Goal: Transaction & Acquisition: Download file/media

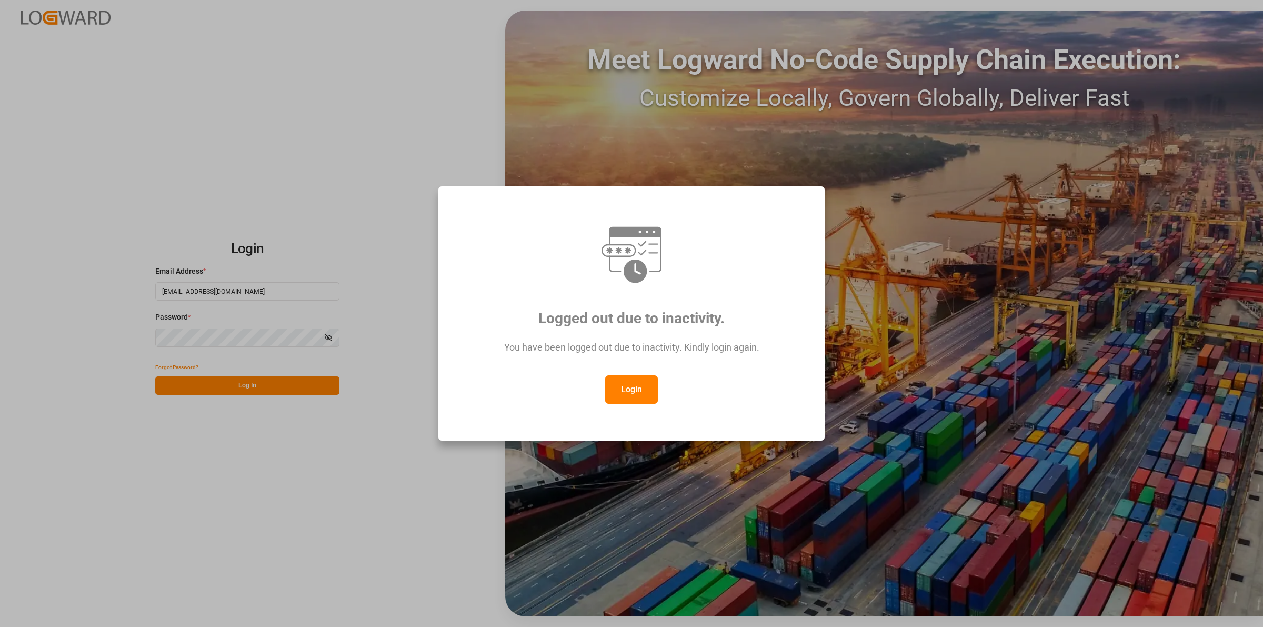
click at [612, 390] on button "Login" at bounding box center [631, 389] width 53 height 28
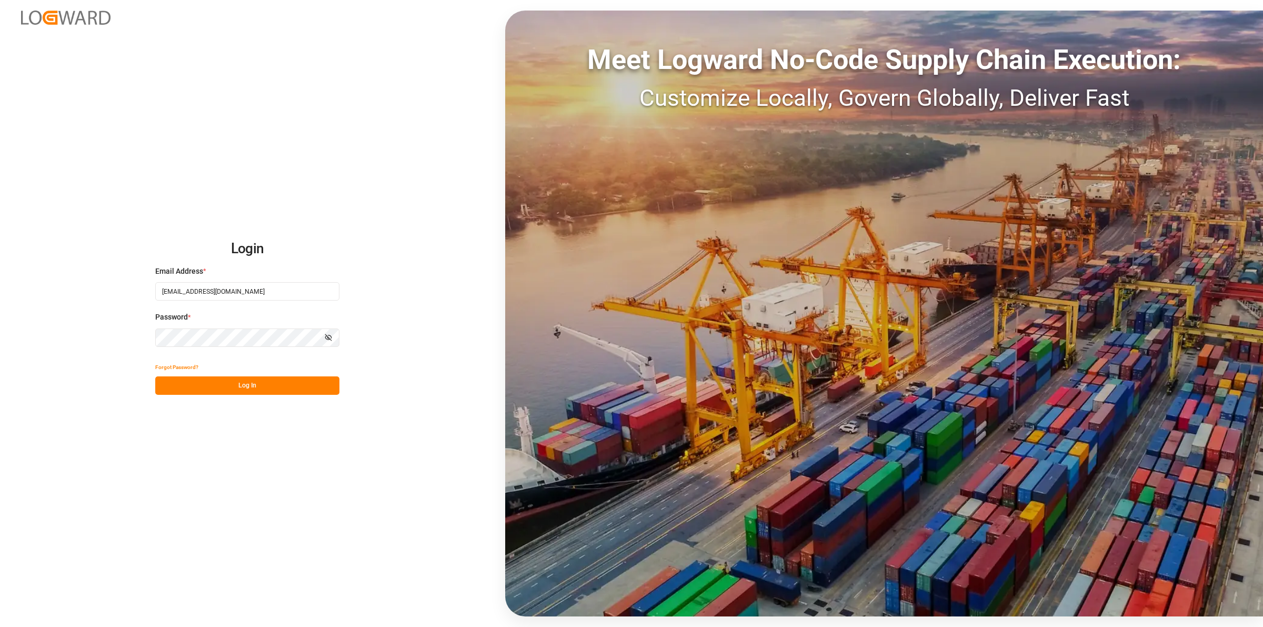
click at [277, 383] on button "Log In" at bounding box center [247, 385] width 184 height 18
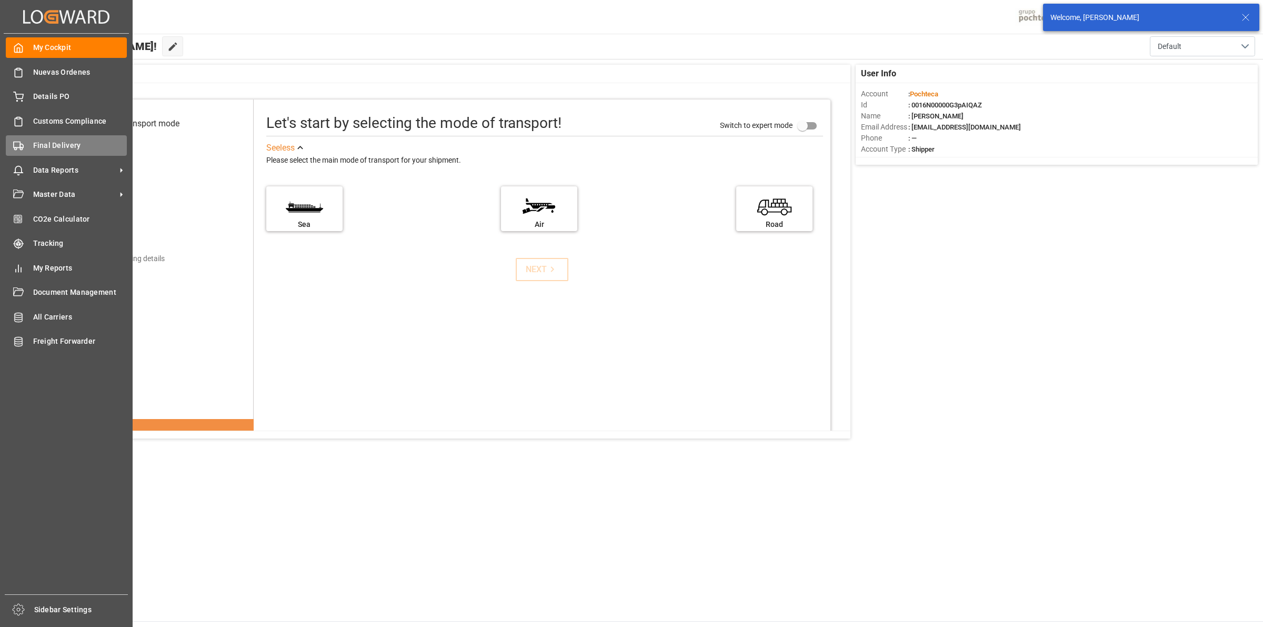
click at [43, 145] on span "Final Delivery" at bounding box center [80, 145] width 94 height 11
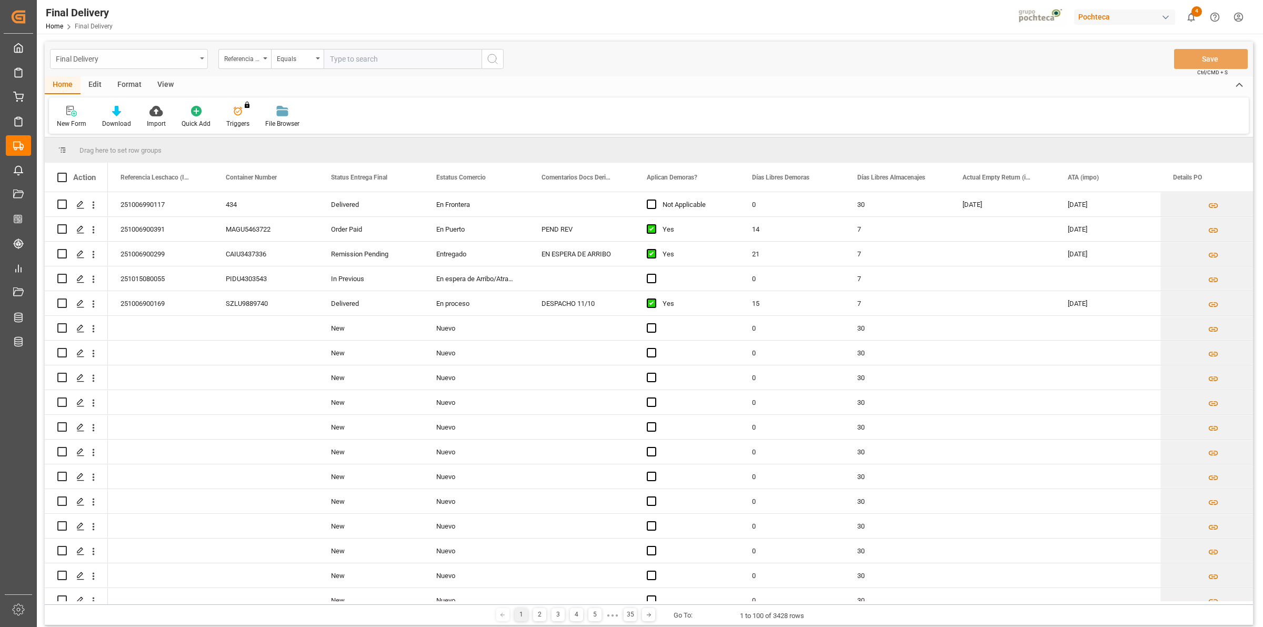
click at [206, 61] on div "Final Delivery Referencia Leschaco (Impo) Equals" at bounding box center [277, 59] width 454 height 20
click at [203, 59] on div "Final Delivery" at bounding box center [129, 59] width 158 height 20
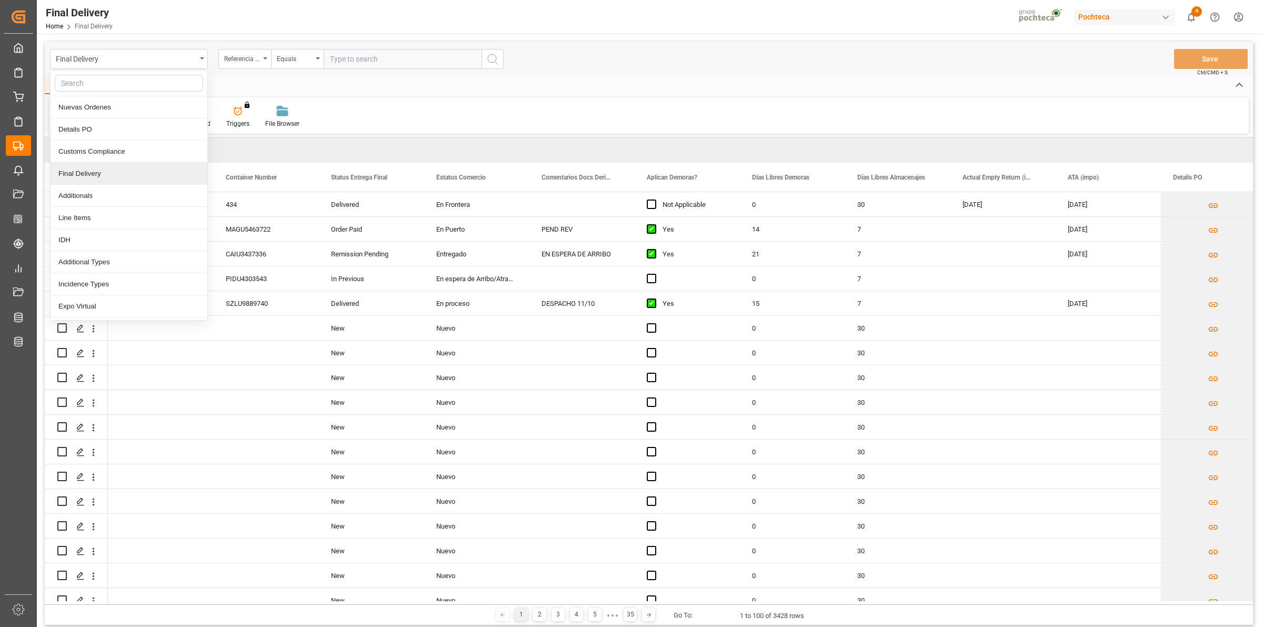
click at [141, 170] on div "Final Delivery" at bounding box center [129, 174] width 157 height 22
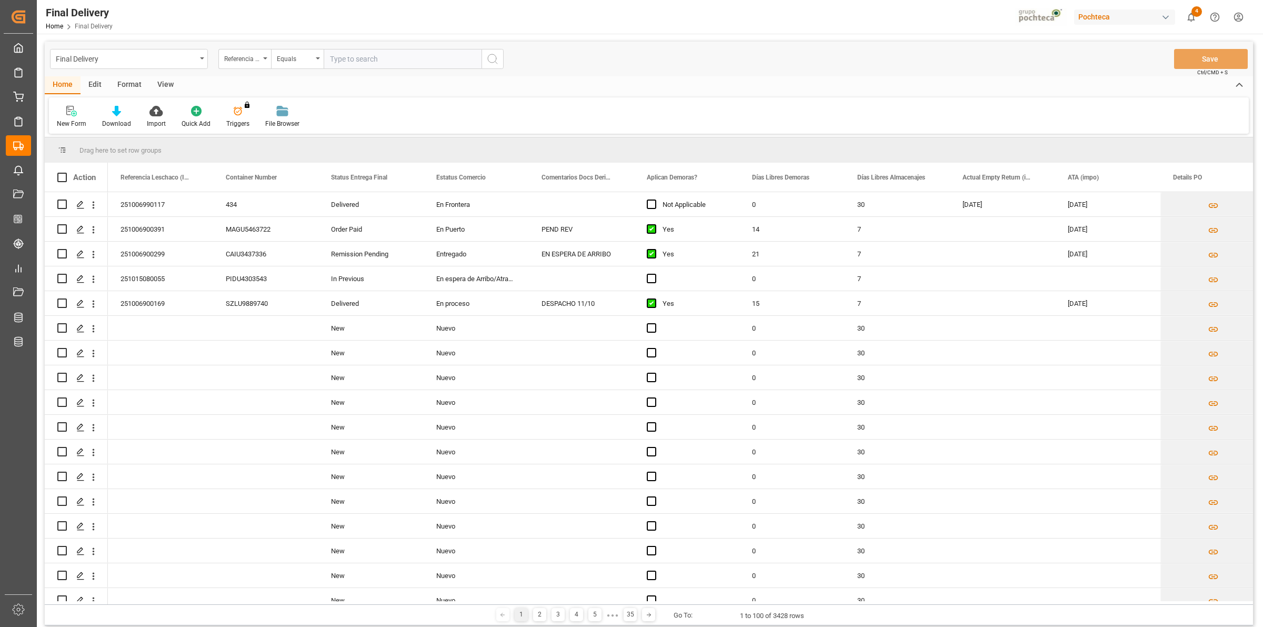
click at [170, 79] on div "View" at bounding box center [165, 85] width 32 height 18
click at [71, 114] on icon at bounding box center [67, 111] width 11 height 11
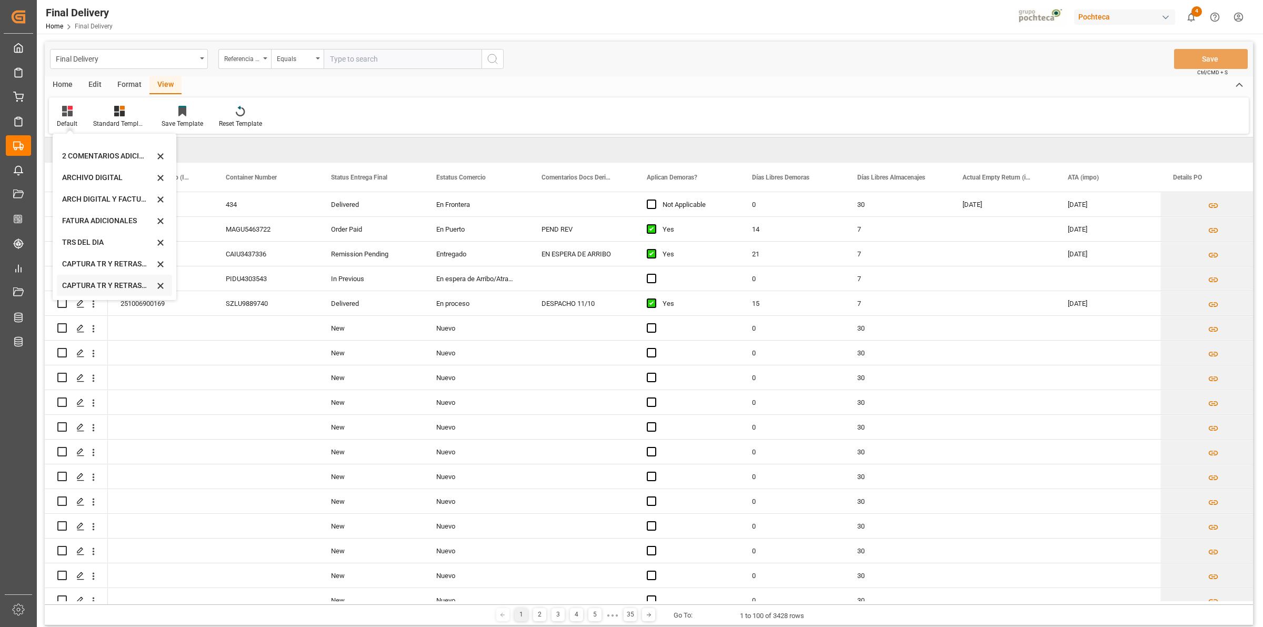
click at [119, 280] on div "CAPTURA TR Y RETRASO CON ENTREGA Y SUCURSAL" at bounding box center [108, 285] width 92 height 11
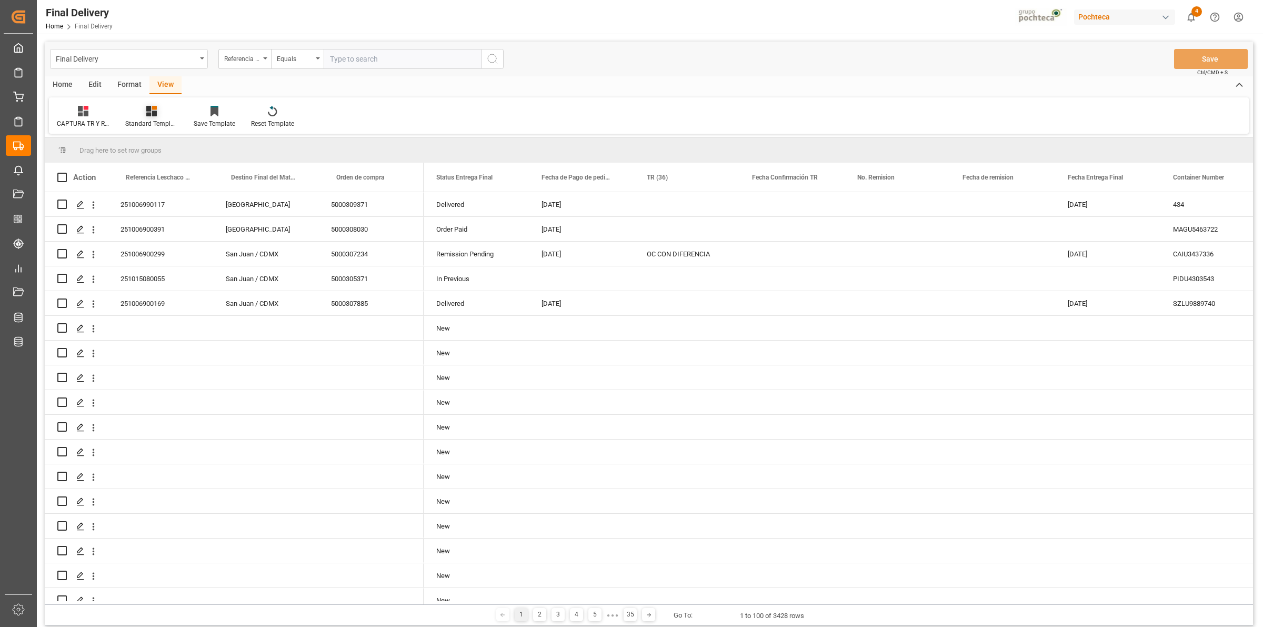
click at [145, 109] on div at bounding box center [151, 110] width 53 height 11
click at [179, 156] on div "Notificación de Entregas" at bounding box center [179, 149] width 103 height 22
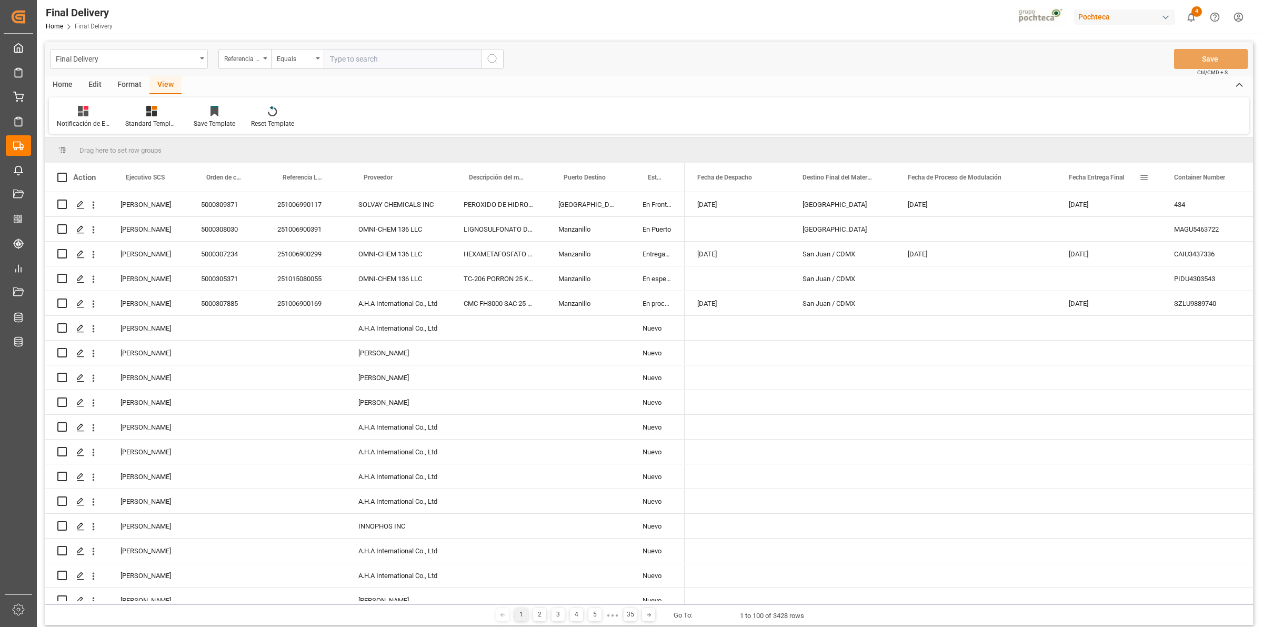
click at [1143, 180] on span at bounding box center [1143, 177] width 9 height 9
click at [1206, 182] on span "filter" at bounding box center [1203, 178] width 9 height 9
click at [1242, 237] on input "date" at bounding box center [1192, 234] width 103 height 21
click at [1235, 233] on input "date" at bounding box center [1192, 234] width 103 height 21
type input "[DATE]"
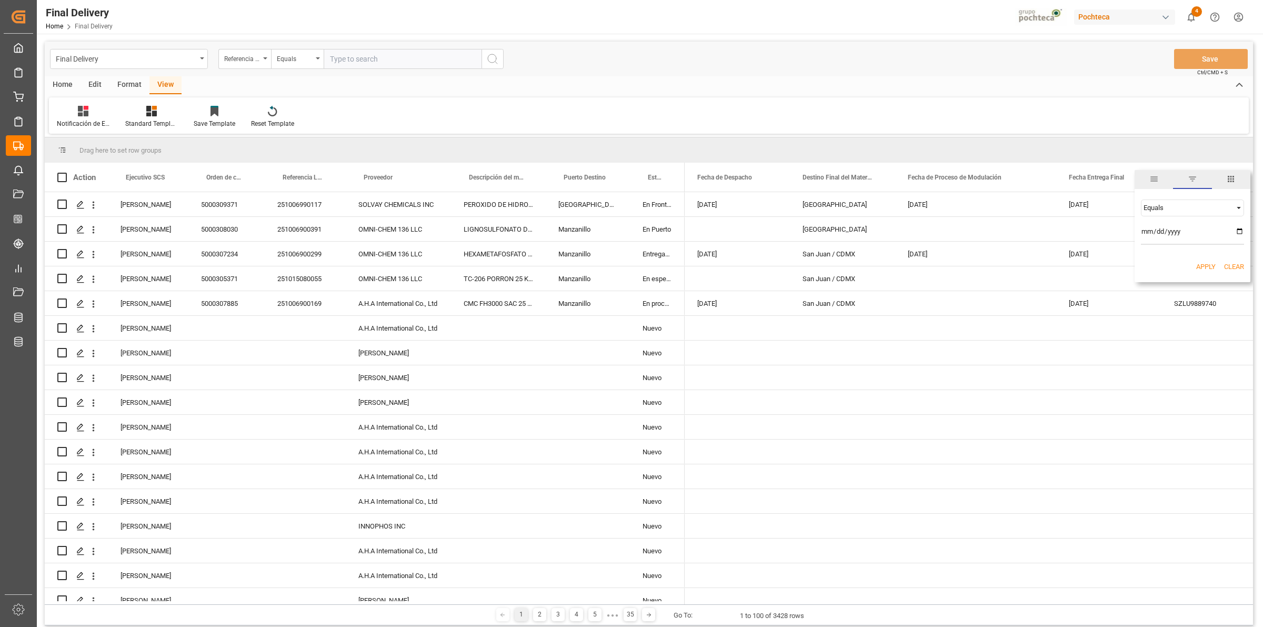
click at [1207, 260] on div "Apply Clear" at bounding box center [1193, 266] width 116 height 27
click at [1208, 262] on button "Apply" at bounding box center [1205, 267] width 19 height 11
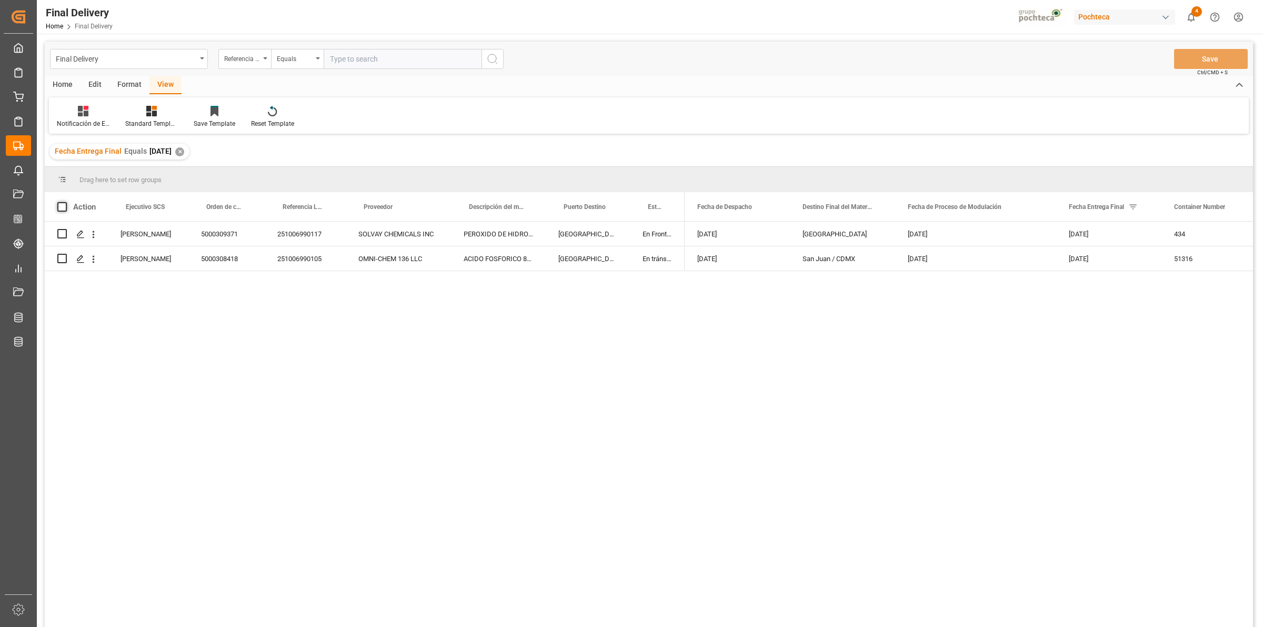
click at [63, 208] on span at bounding box center [61, 206] width 9 height 9
click at [65, 202] on input "checkbox" at bounding box center [65, 202] width 0 height 0
checkbox input "true"
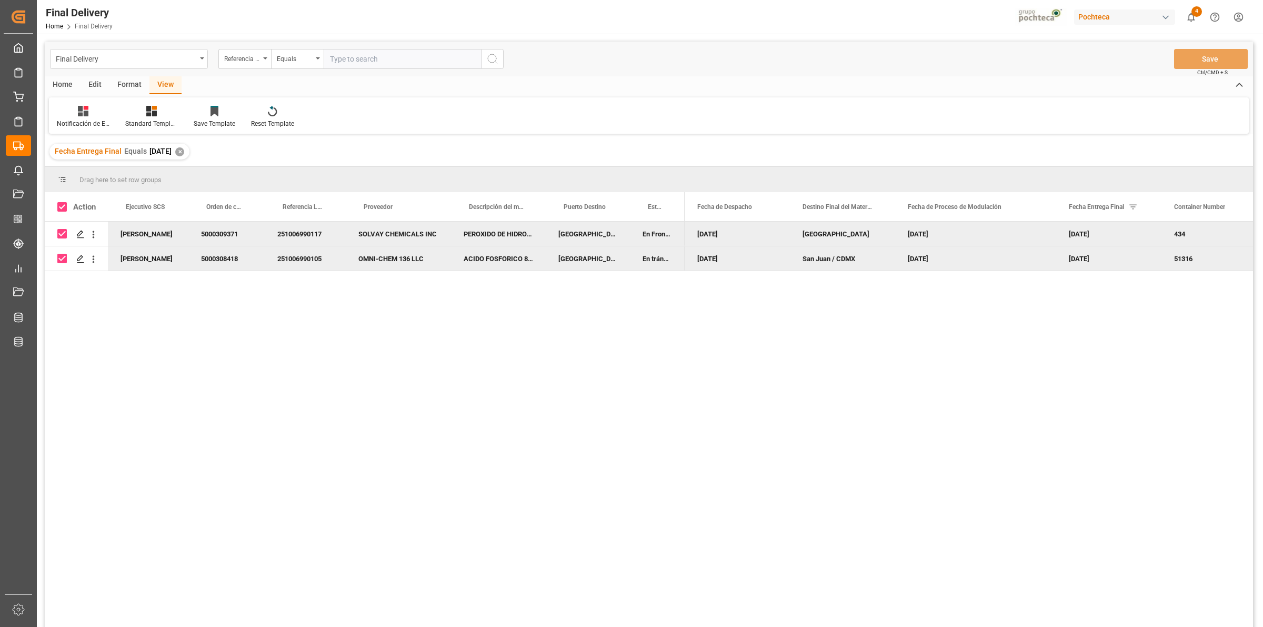
click at [64, 82] on div "Home" at bounding box center [63, 85] width 36 height 18
click at [118, 107] on icon at bounding box center [116, 111] width 9 height 11
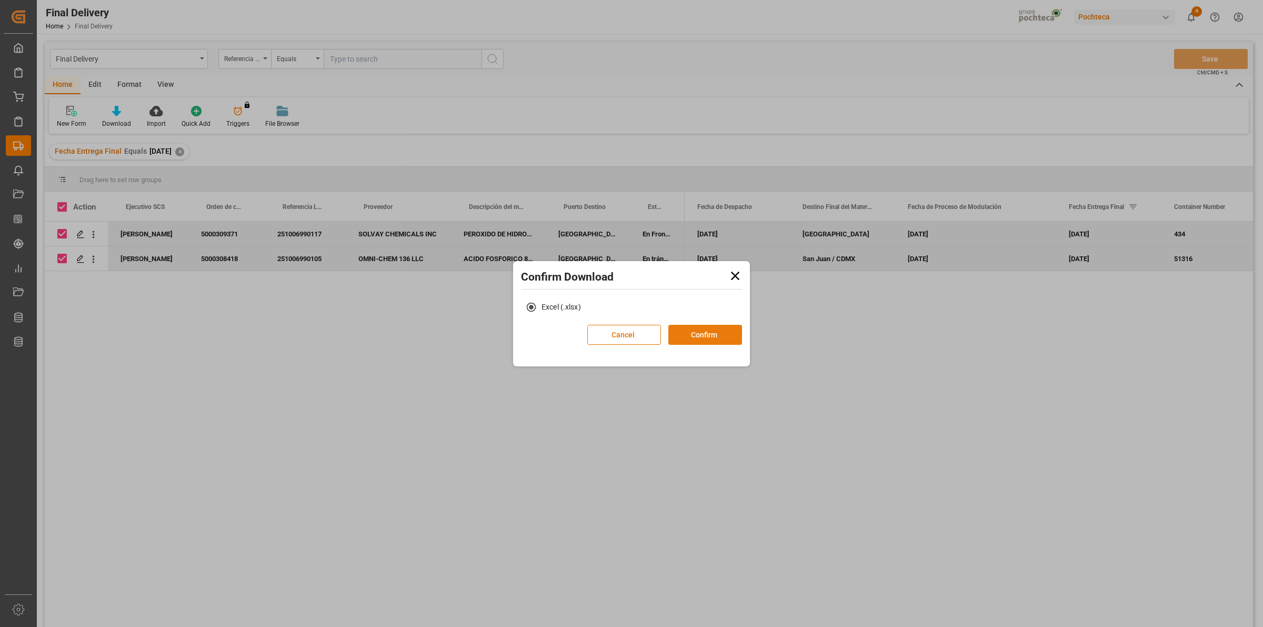
click at [717, 335] on button "Confirm" at bounding box center [705, 335] width 74 height 20
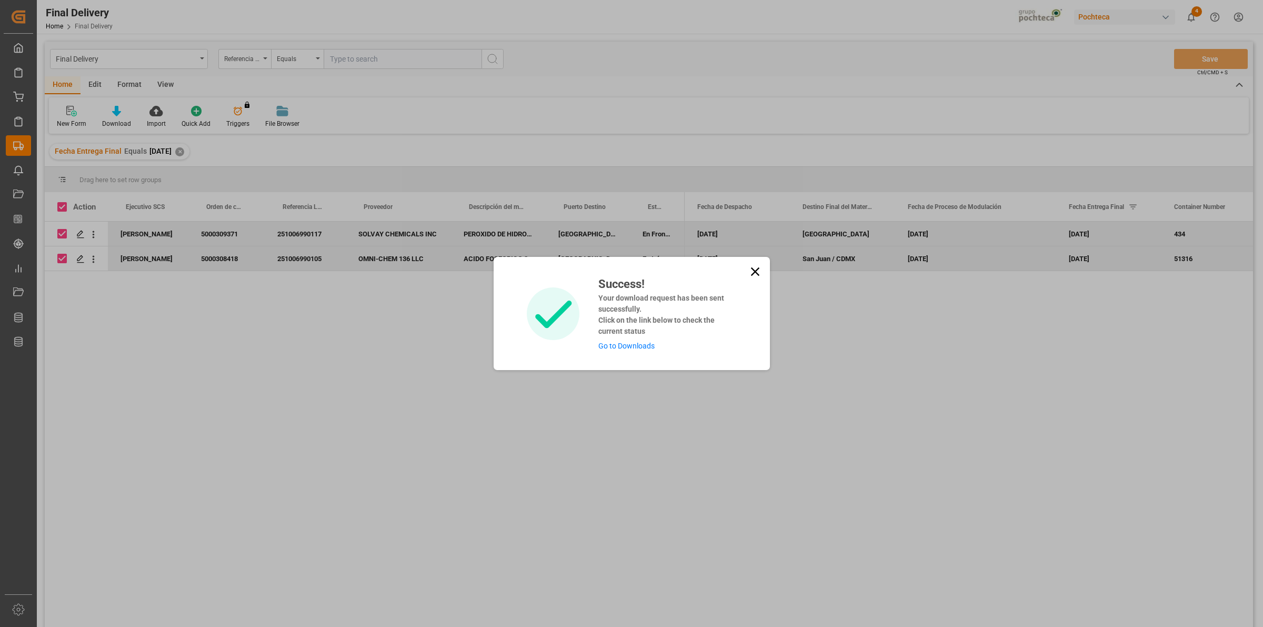
click at [645, 343] on link "Go to Downloads" at bounding box center [626, 346] width 56 height 8
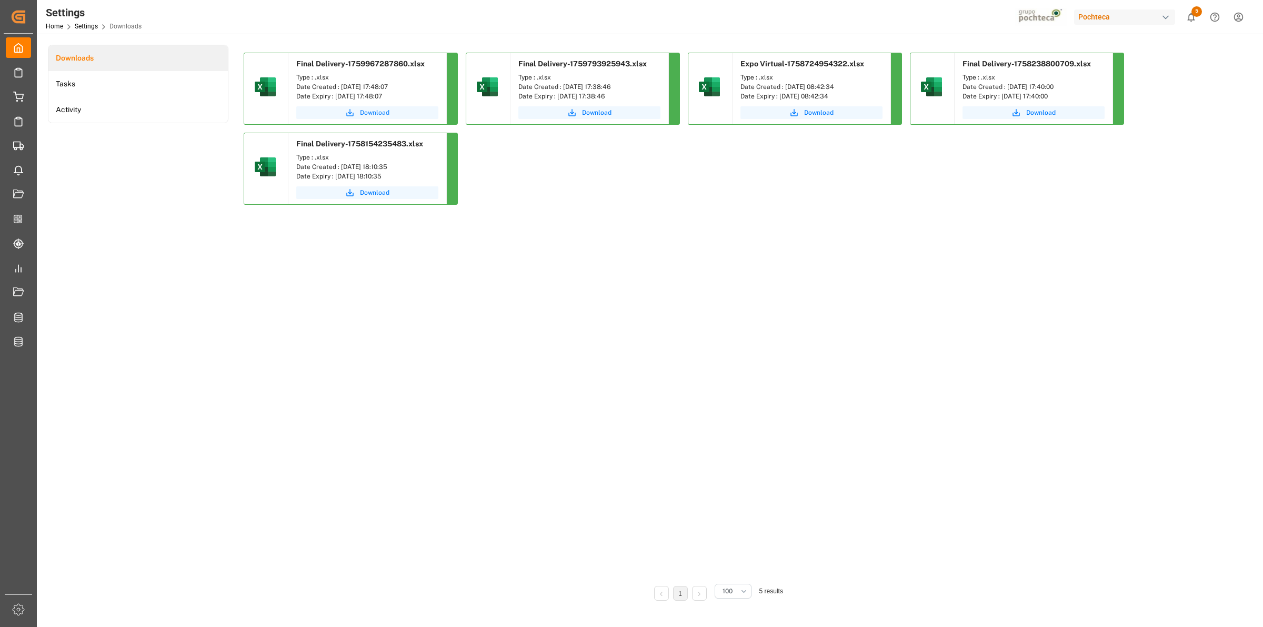
click at [339, 109] on button "Download" at bounding box center [367, 112] width 142 height 13
